Goal: Information Seeking & Learning: Understand process/instructions

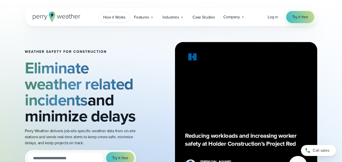
click at [109, 14] on span "How it Works" at bounding box center [114, 17] width 22 height 6
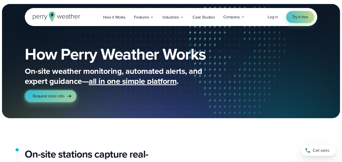
click at [71, 98] on icon at bounding box center [69, 96] width 6 height 6
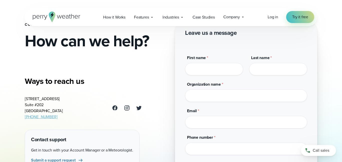
scroll to position [24, 0]
